Goal: Information Seeking & Learning: Learn about a topic

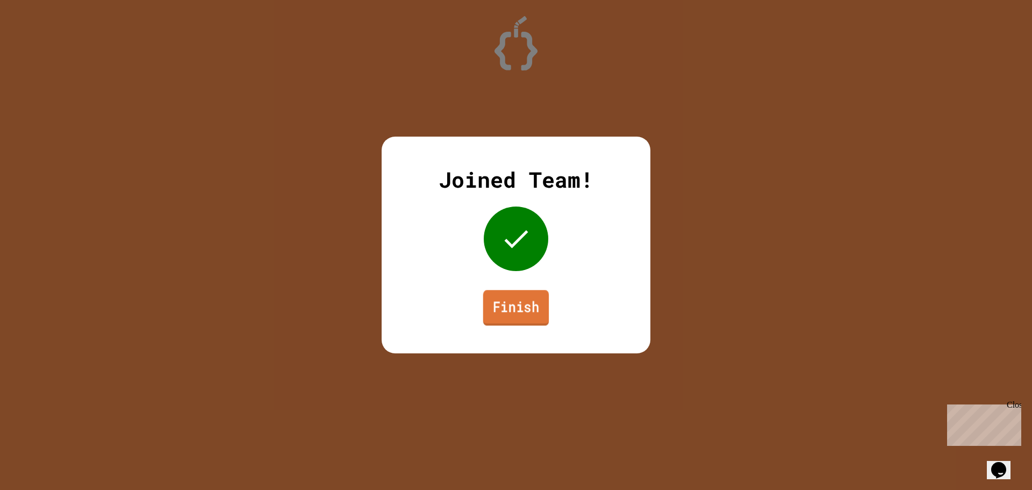
click at [527, 306] on link "Finish" at bounding box center [516, 307] width 66 height 35
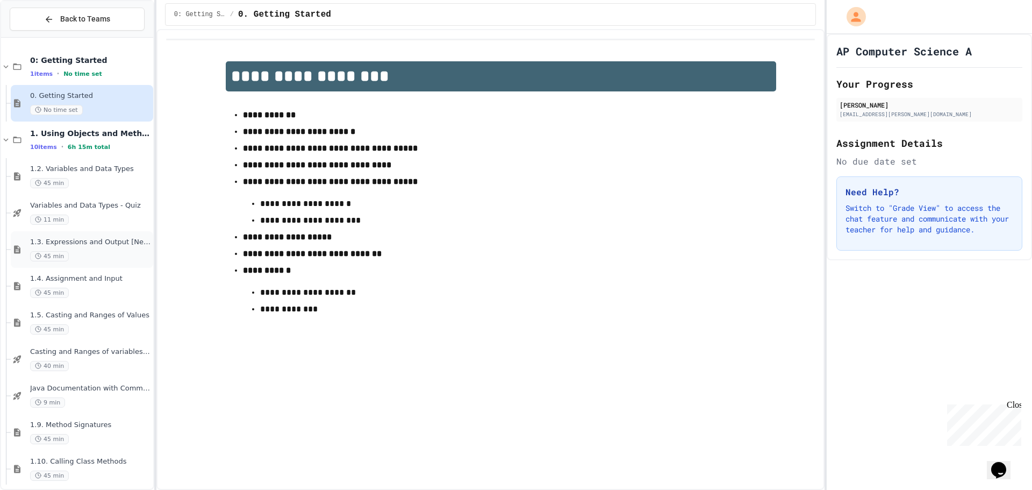
click at [72, 246] on div "1.3. Expressions and Output [New] 45 min" at bounding box center [90, 250] width 121 height 24
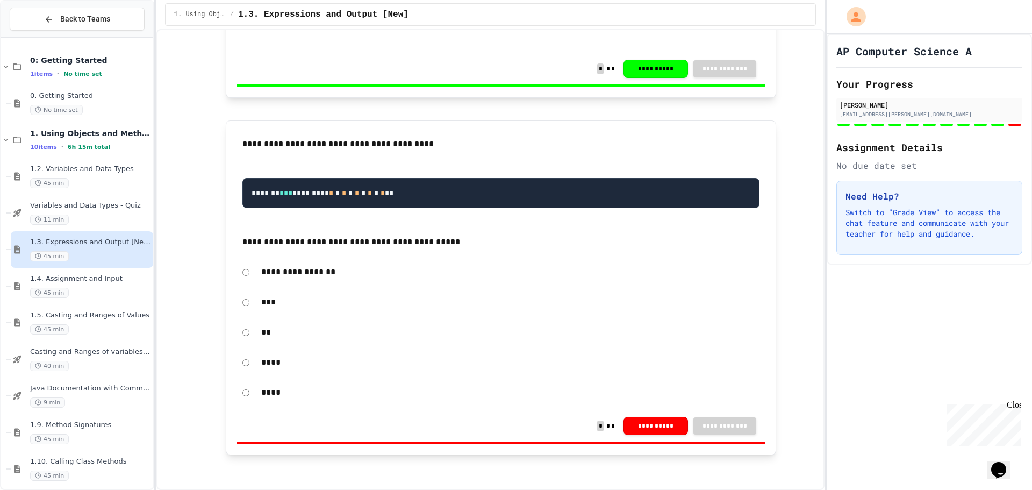
scroll to position [6978, 0]
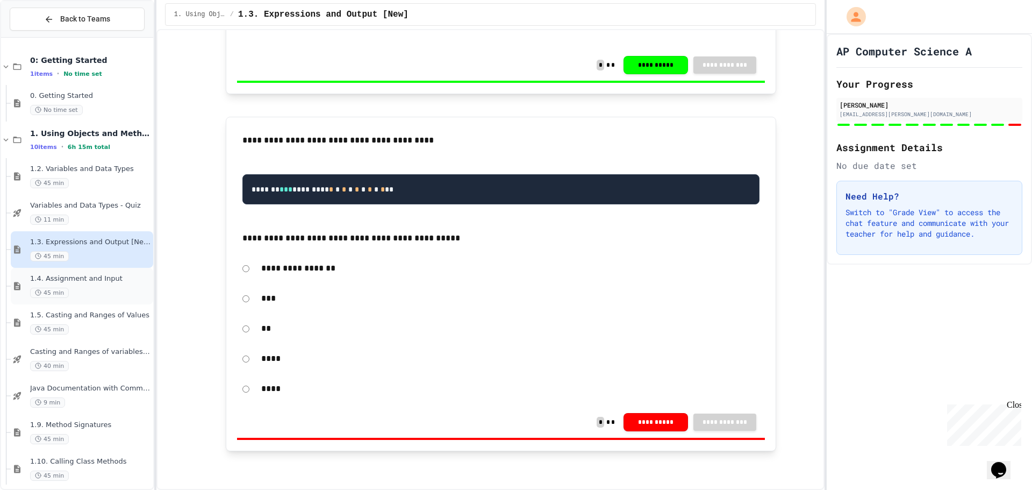
click at [80, 281] on span "1.4. Assignment and Input" at bounding box center [90, 278] width 121 height 9
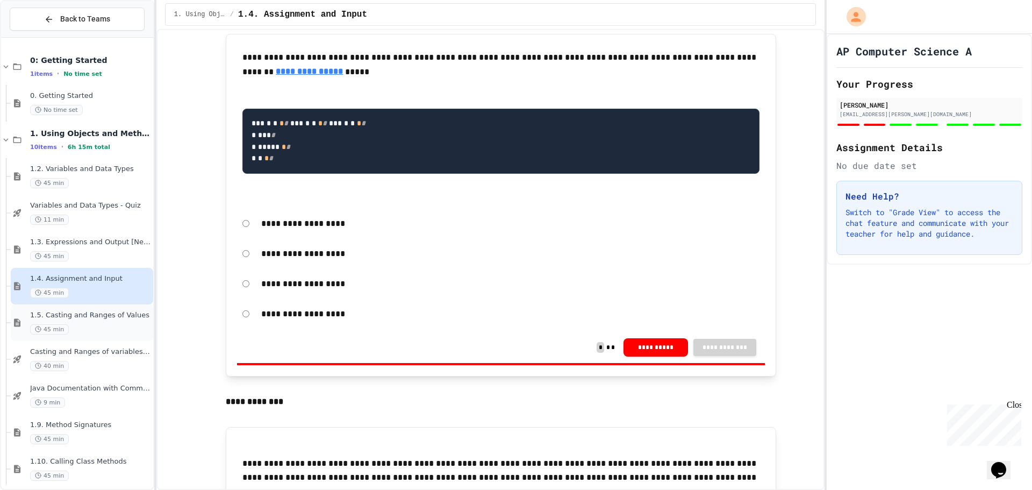
scroll to position [1304, 0]
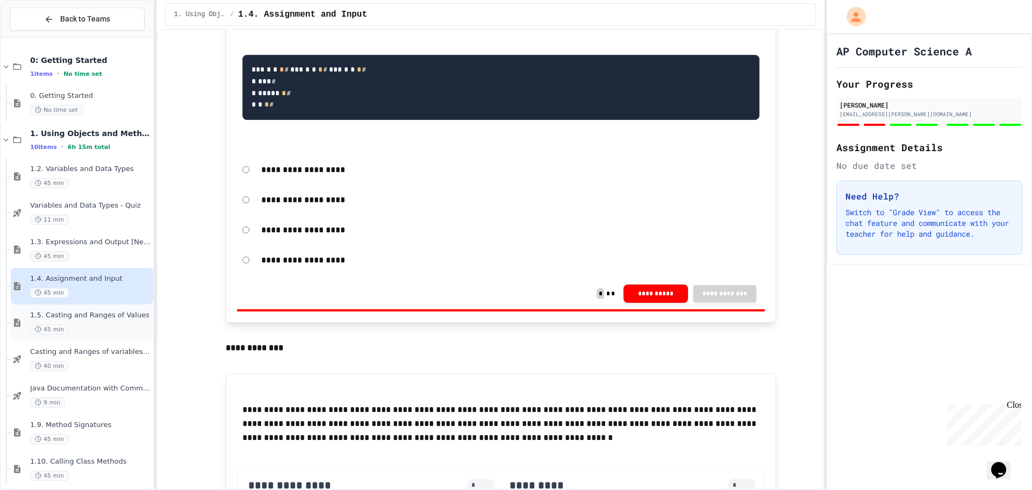
click at [66, 326] on span "45 min" at bounding box center [49, 329] width 39 height 10
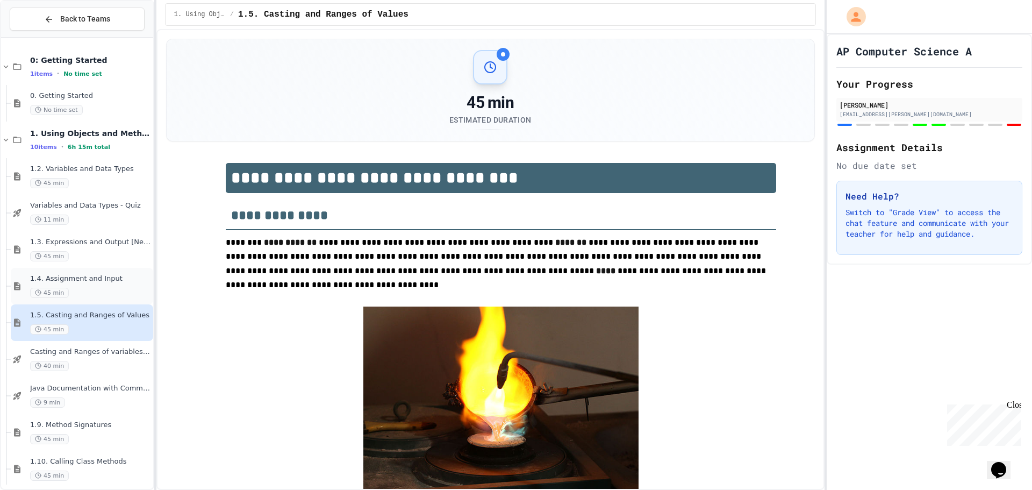
click at [88, 280] on span "1.4. Assignment and Input" at bounding box center [90, 278] width 121 height 9
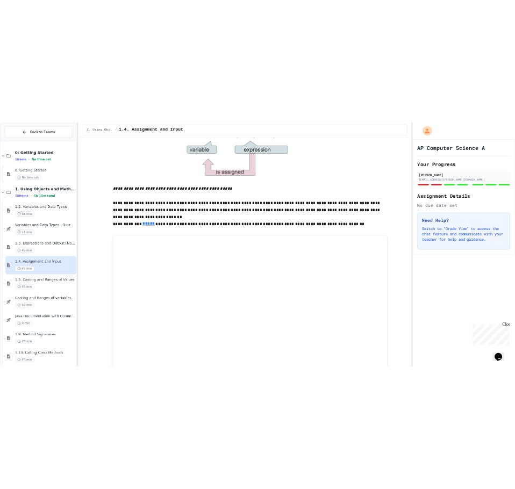
scroll to position [352, 0]
